Goal: Information Seeking & Learning: Learn about a topic

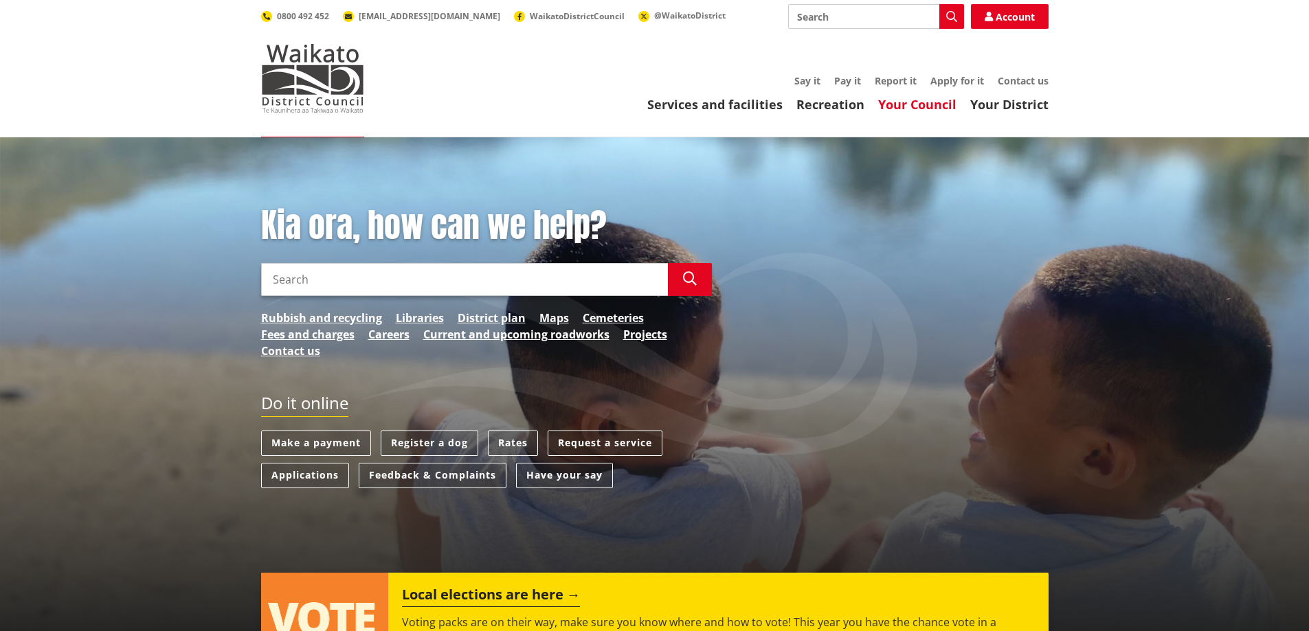
click at [919, 103] on link "Your Council" at bounding box center [917, 104] width 78 height 16
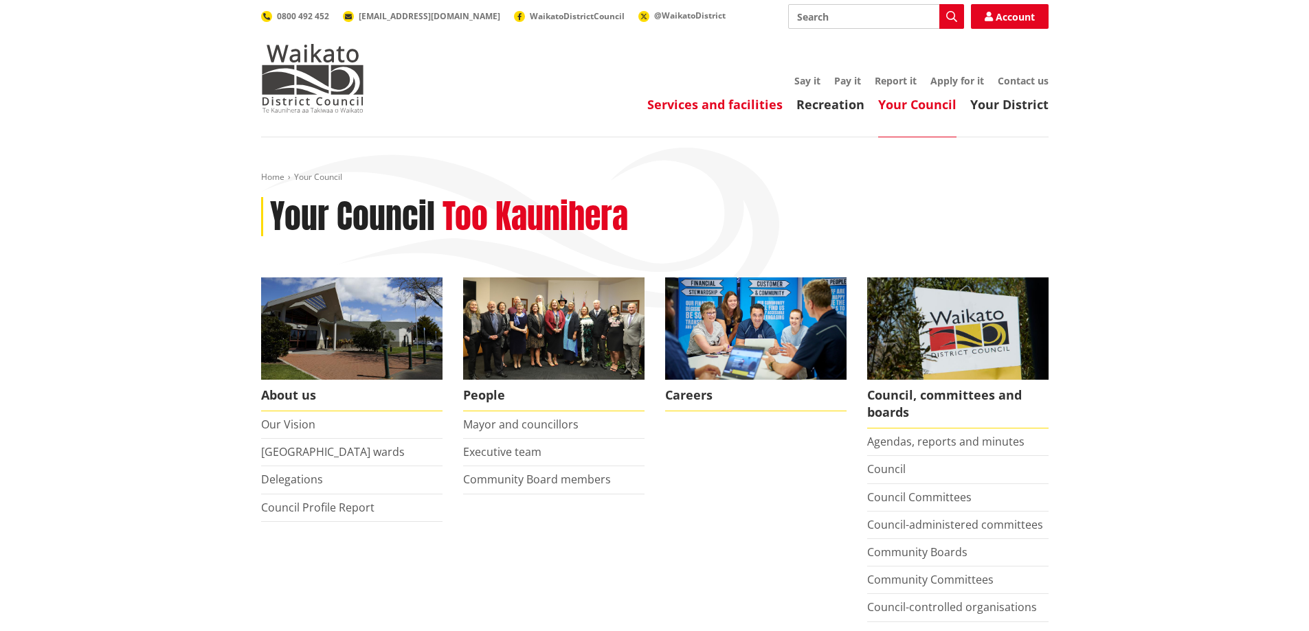
click at [724, 106] on link "Services and facilities" at bounding box center [714, 104] width 135 height 16
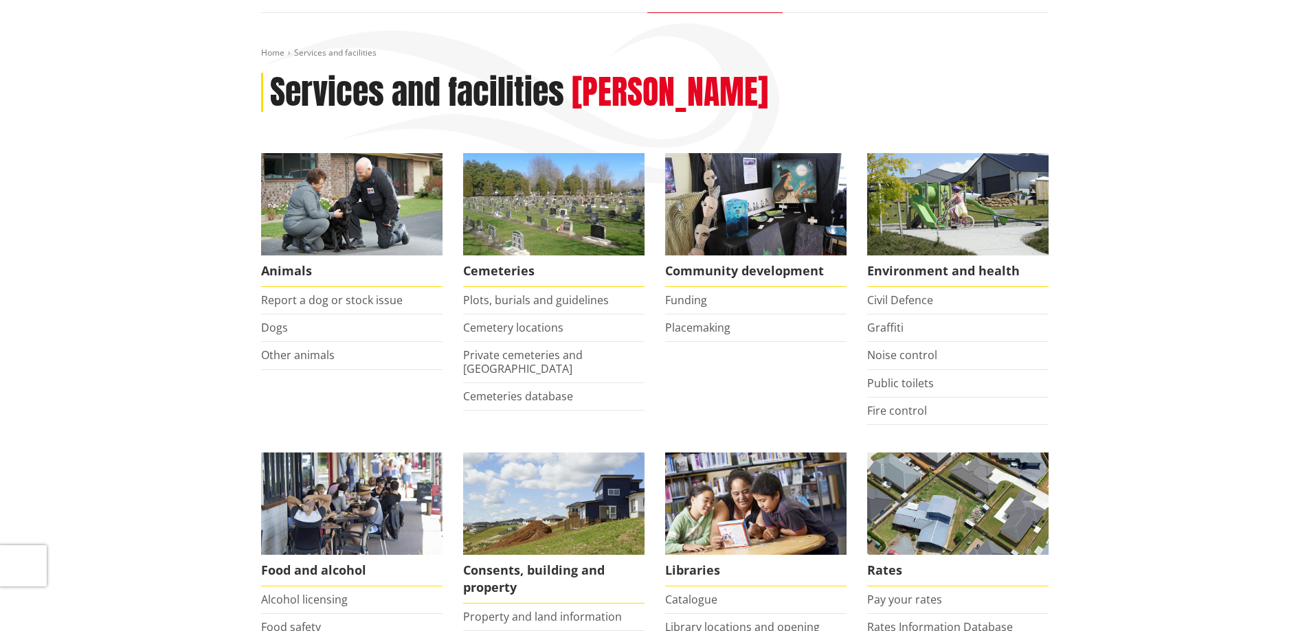
scroll to position [137, 0]
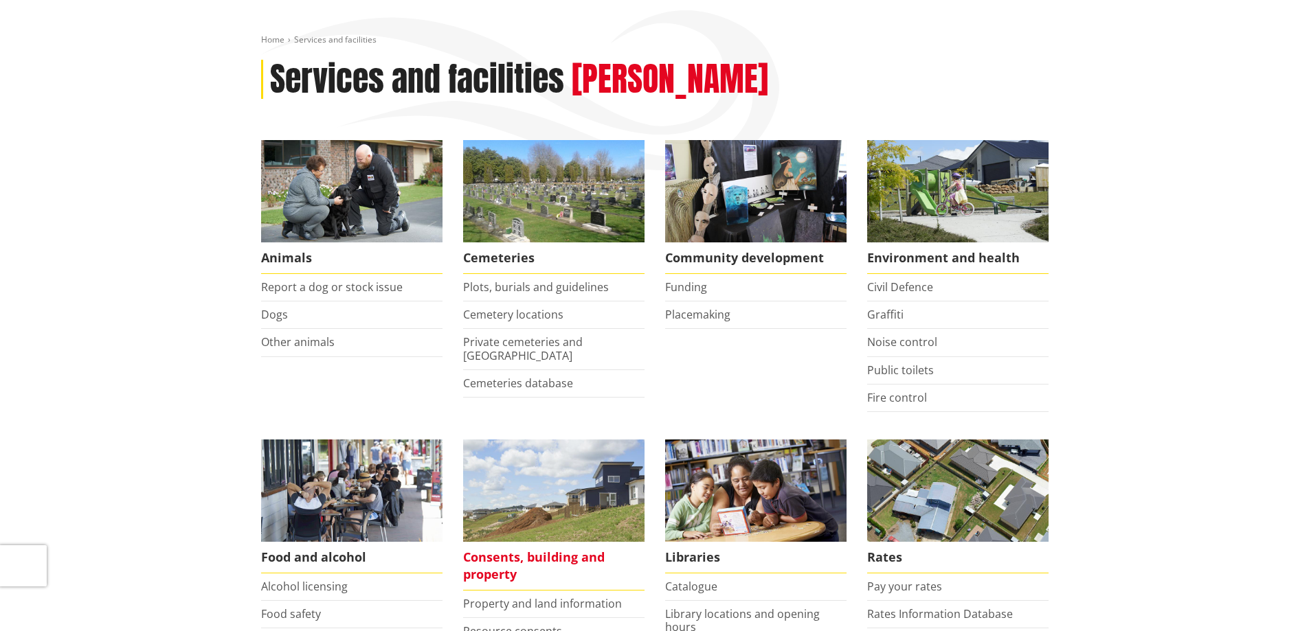
click at [563, 552] on span "Consents, building and property" at bounding box center [553, 566] width 181 height 49
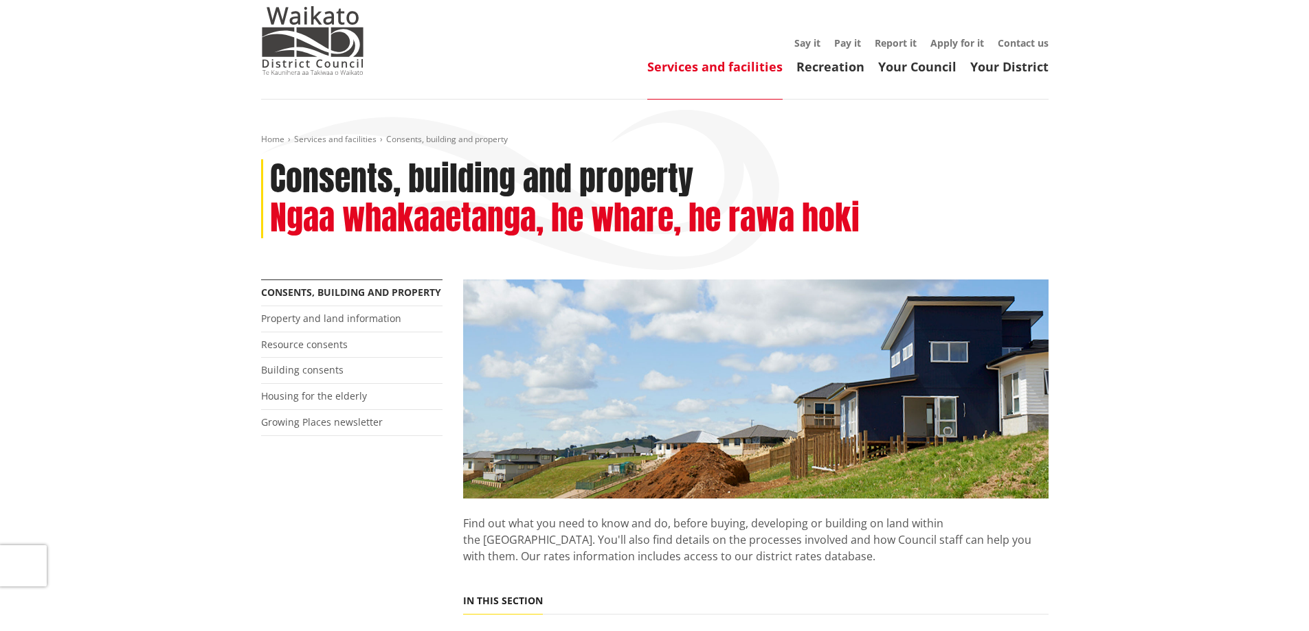
scroll to position [69, 0]
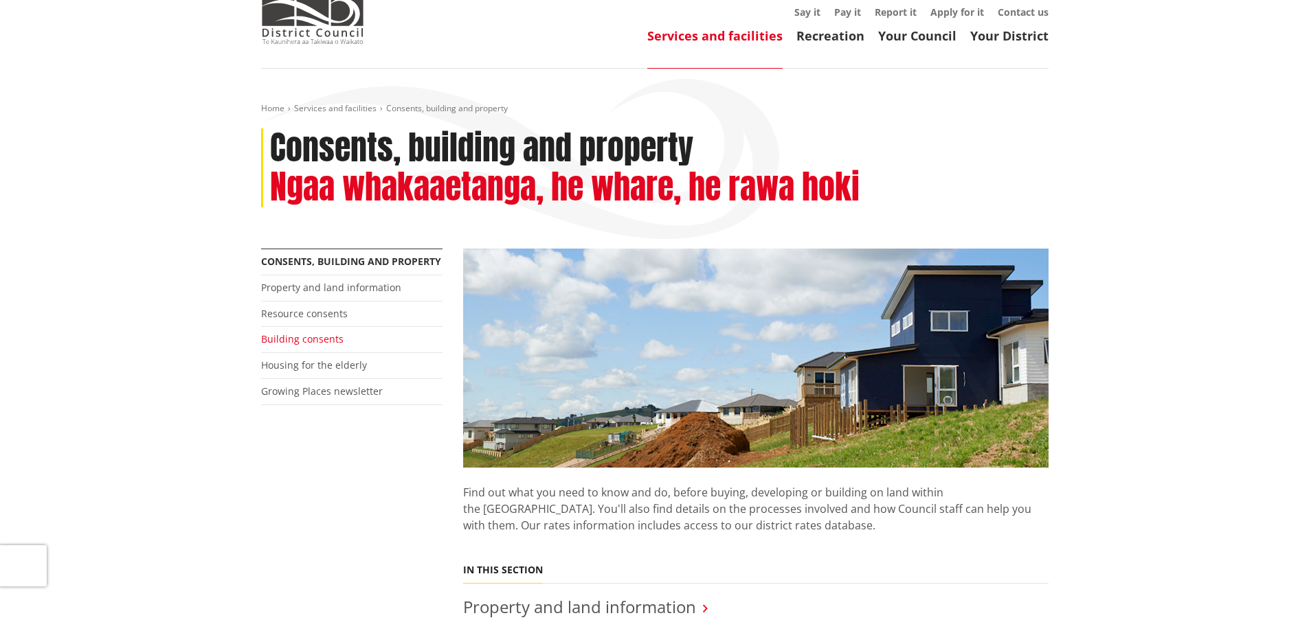
click at [302, 338] on link "Building consents" at bounding box center [302, 338] width 82 height 13
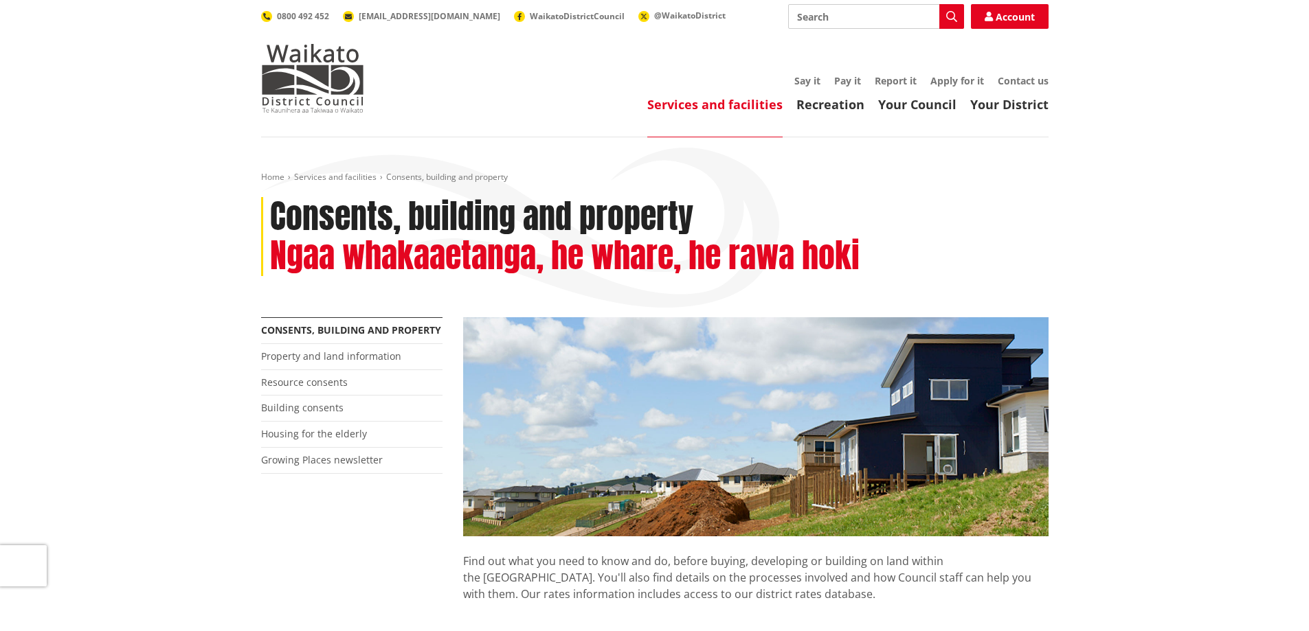
scroll to position [69, 0]
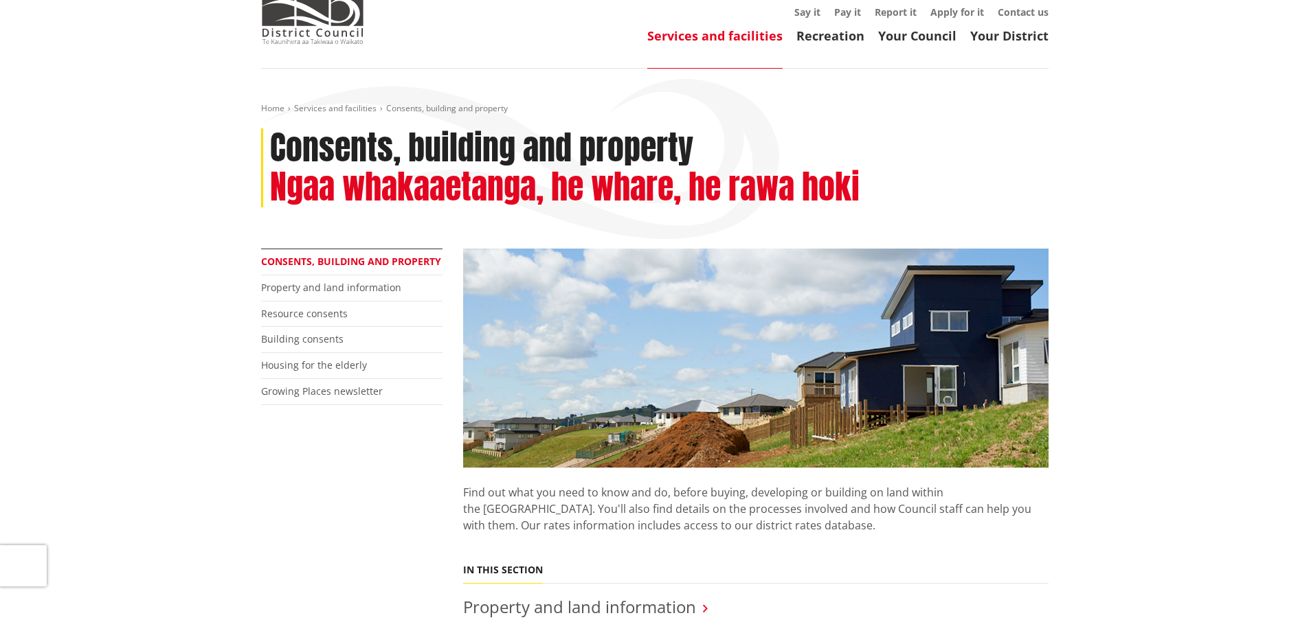
click at [327, 260] on link "Consents, building and property" at bounding box center [351, 261] width 180 height 13
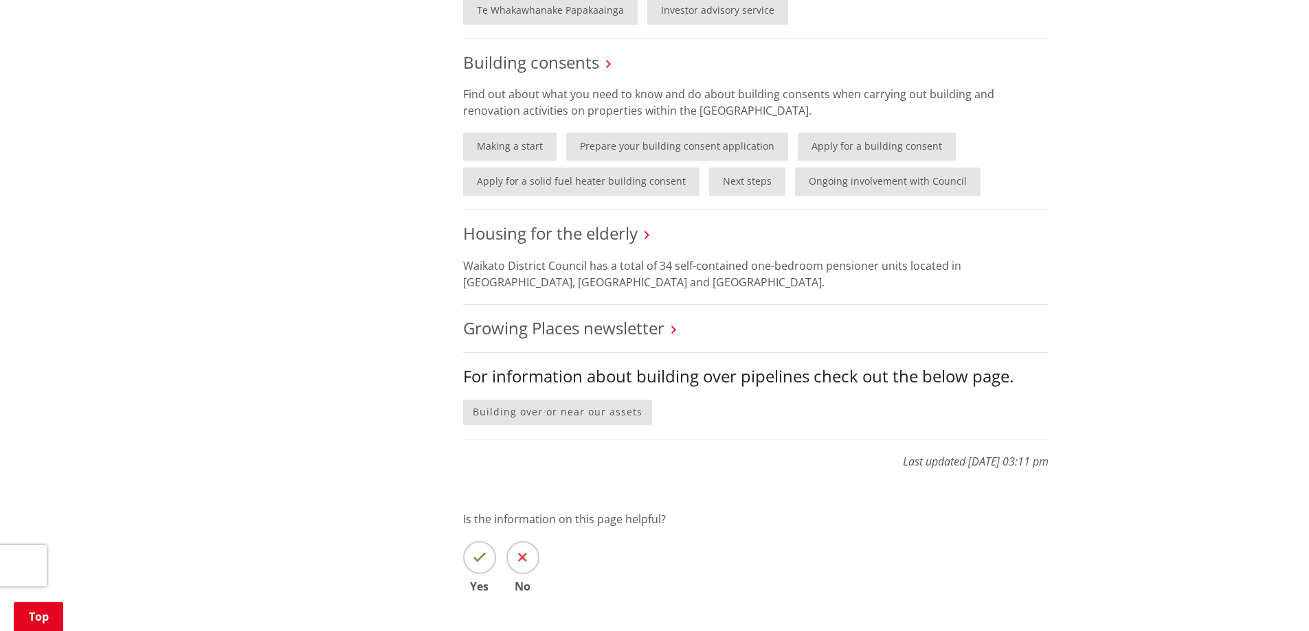
scroll to position [1168, 0]
